Goal: Ask a question

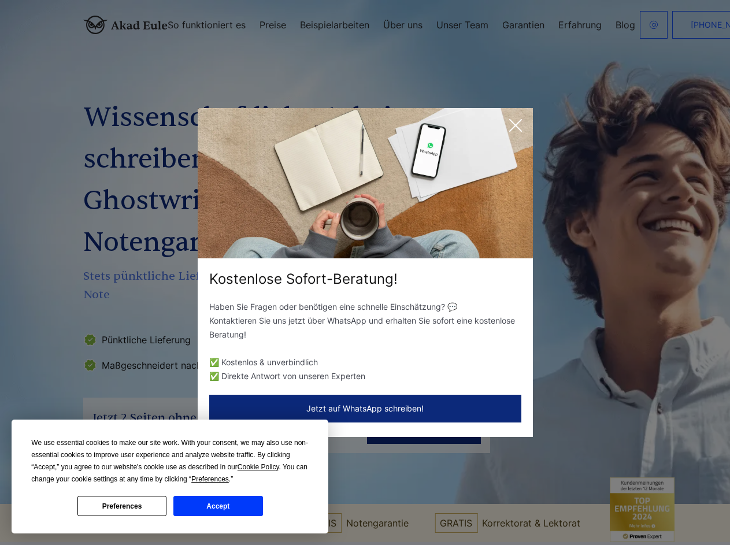
click at [365, 272] on div "Kostenlose Sofort-Beratung!" at bounding box center [365, 279] width 335 height 18
click at [260, 467] on span "Cookie Policy" at bounding box center [259, 467] width 42 height 8
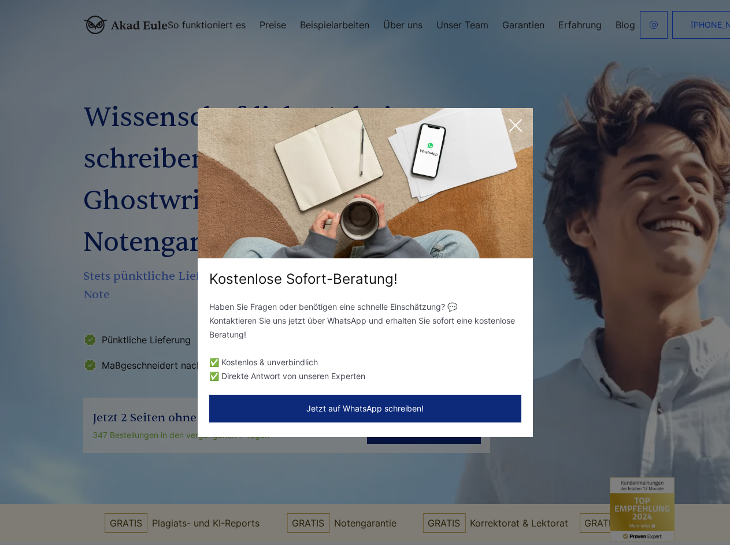
click at [223, 479] on div "Kostenlose Sofort-Beratung! Haben Sie Fragen oder benötigen eine schnelle Einsc…" at bounding box center [365, 272] width 730 height 545
click at [122, 506] on div "Kostenlose Sofort-Beratung! Haben Sie Fragen oder benötigen eine schnelle Einsc…" at bounding box center [365, 272] width 730 height 545
click at [218, 506] on div "Kostenlose Sofort-Beratung! Haben Sie Fragen oder benötigen eine schnelle Einsc…" at bounding box center [365, 272] width 730 height 545
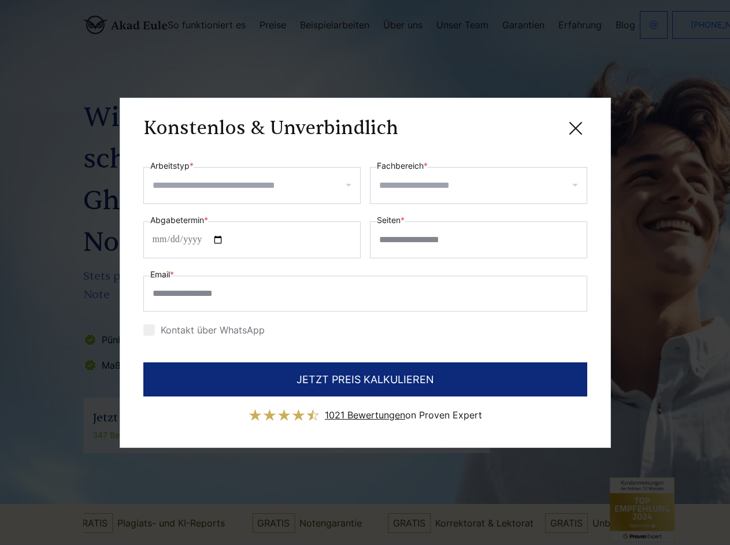
click at [516, 125] on div "Konstenlos & Unverbindlich" at bounding box center [365, 128] width 444 height 14
